Goal: Entertainment & Leisure: Browse casually

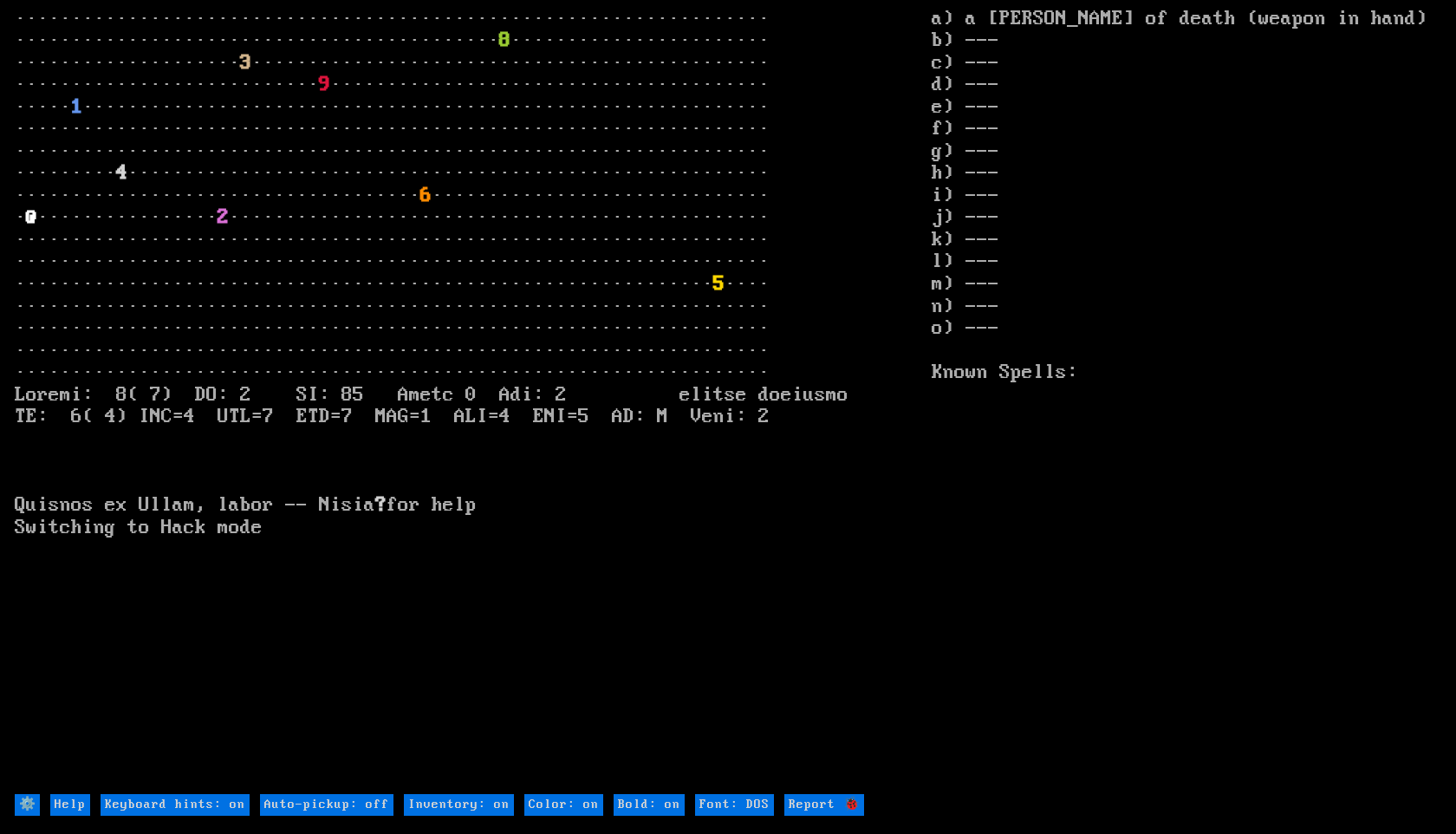
type DOS "Font: Amiga 500"
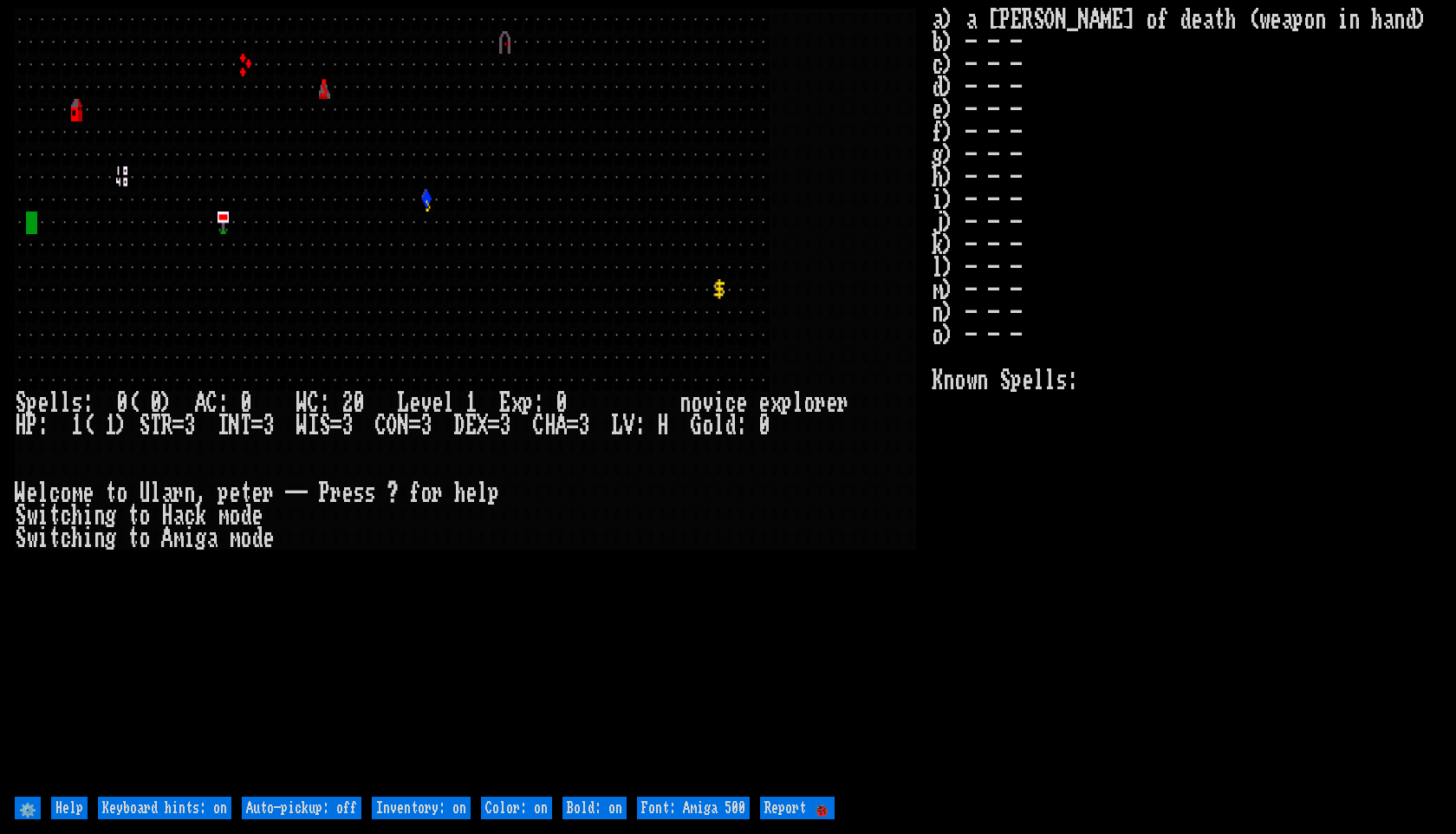
type DOS "Font: DOS"
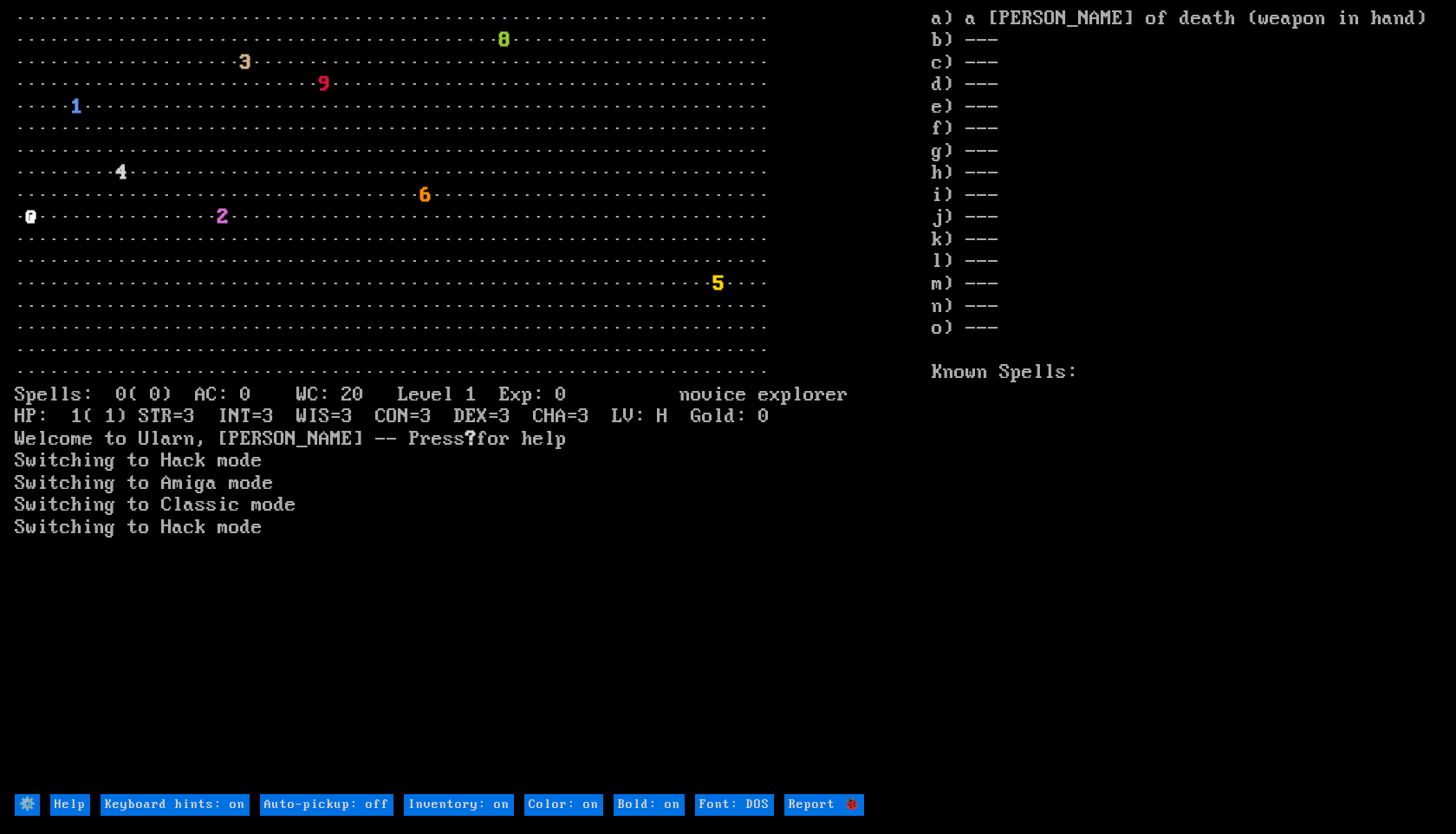
type DOS "Font: Amiga 500"
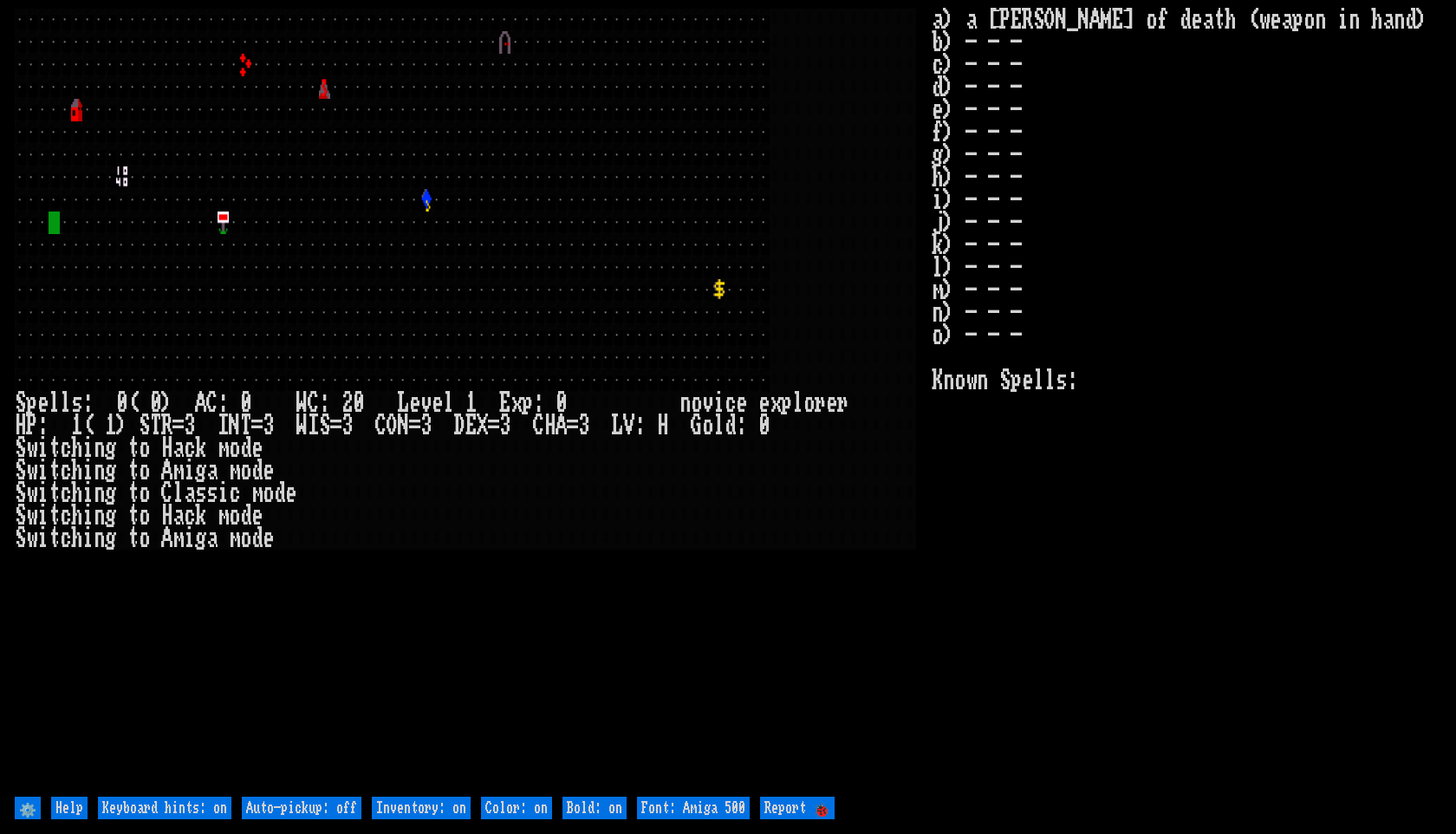
type DOS "Font: DOS"
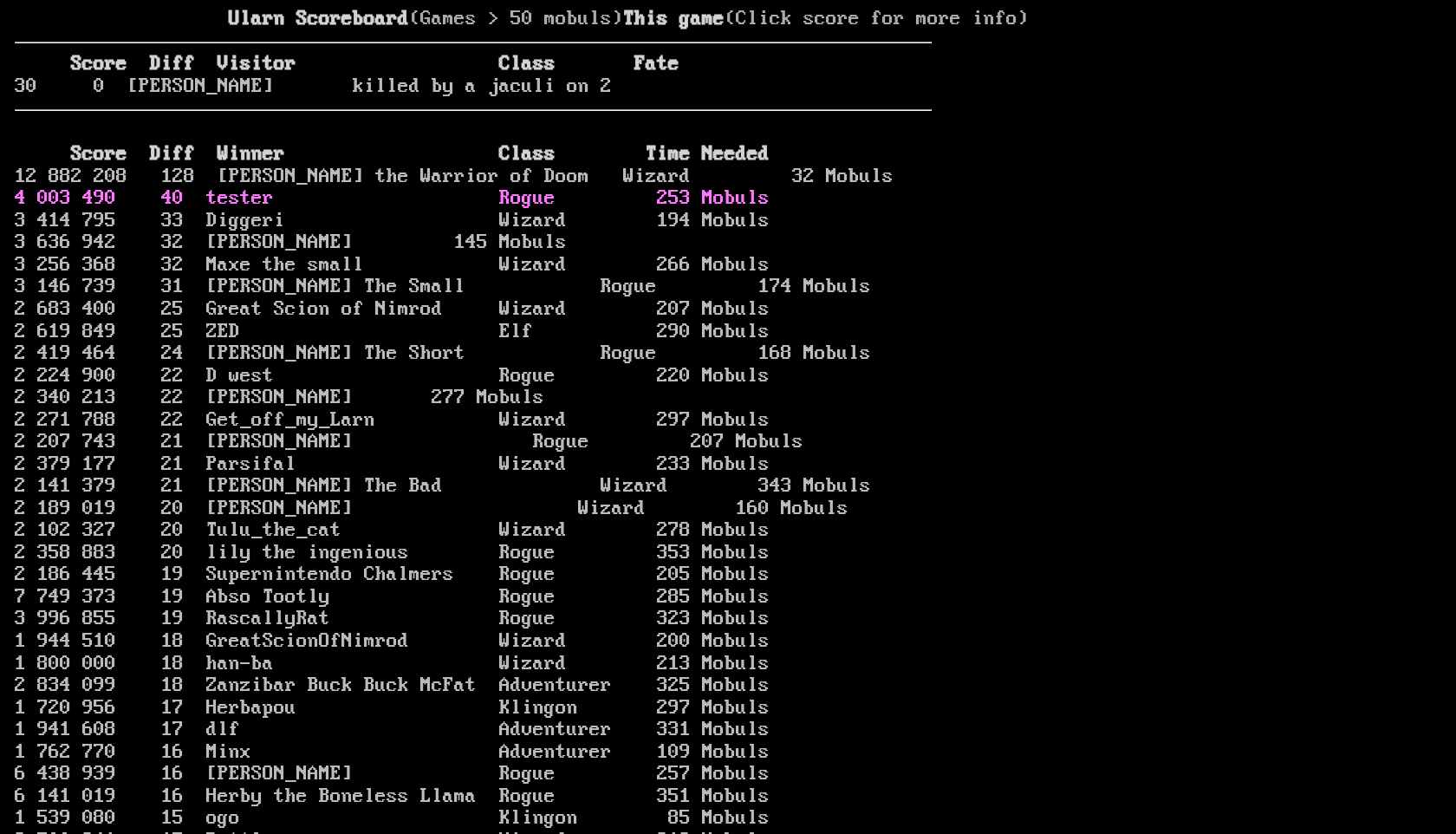
click at [709, 210] on link "4 003 490 40 tester Rogue 253 Mobuls" at bounding box center [392, 199] width 754 height 23
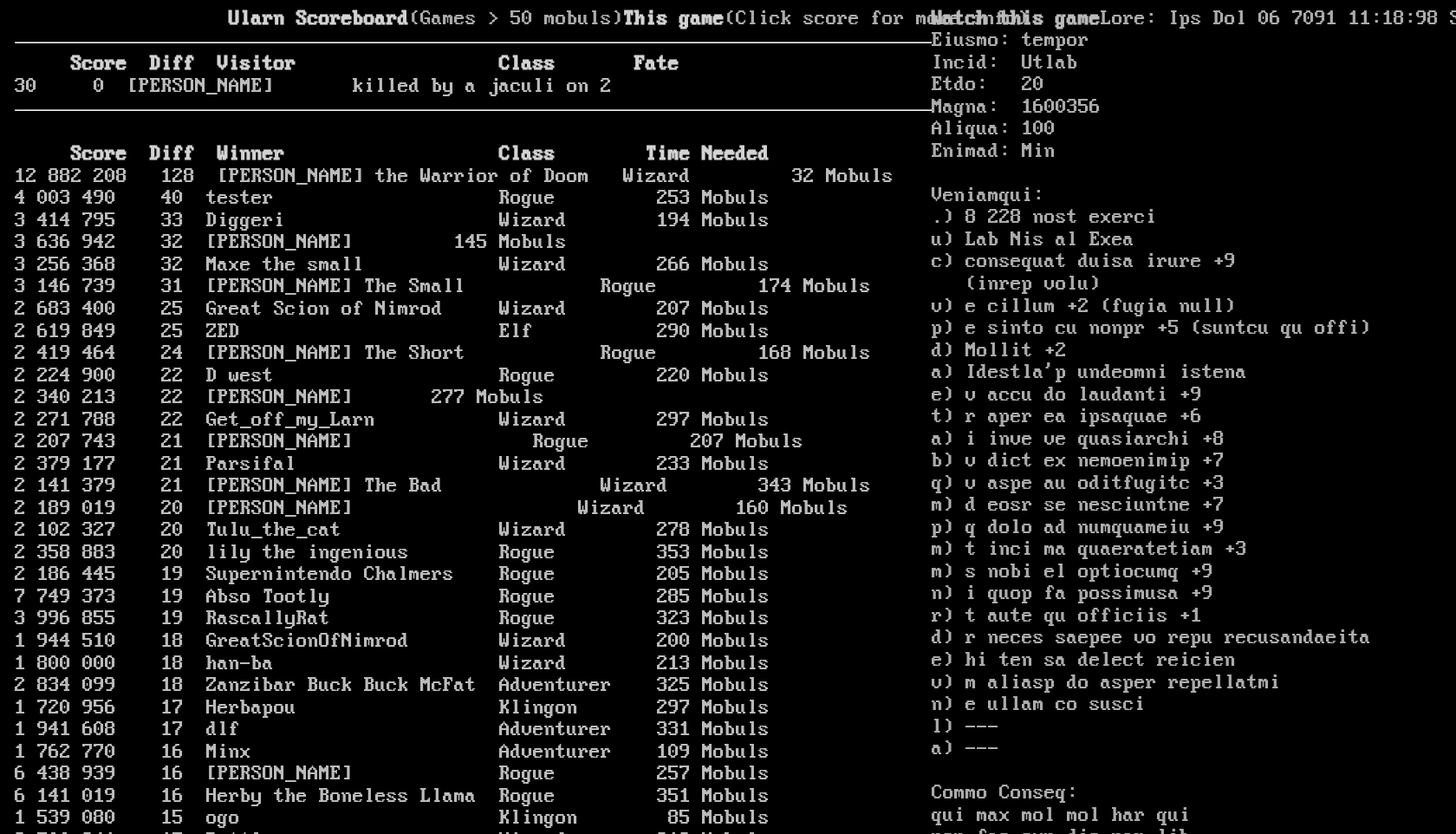
click at [502, 78] on larn "Ularn Scoreboard (Games > 50 mobuls) This game (Click score for more info) Scor…" at bounding box center [473, 401] width 916 height 784
